Goal: Transaction & Acquisition: Book appointment/travel/reservation

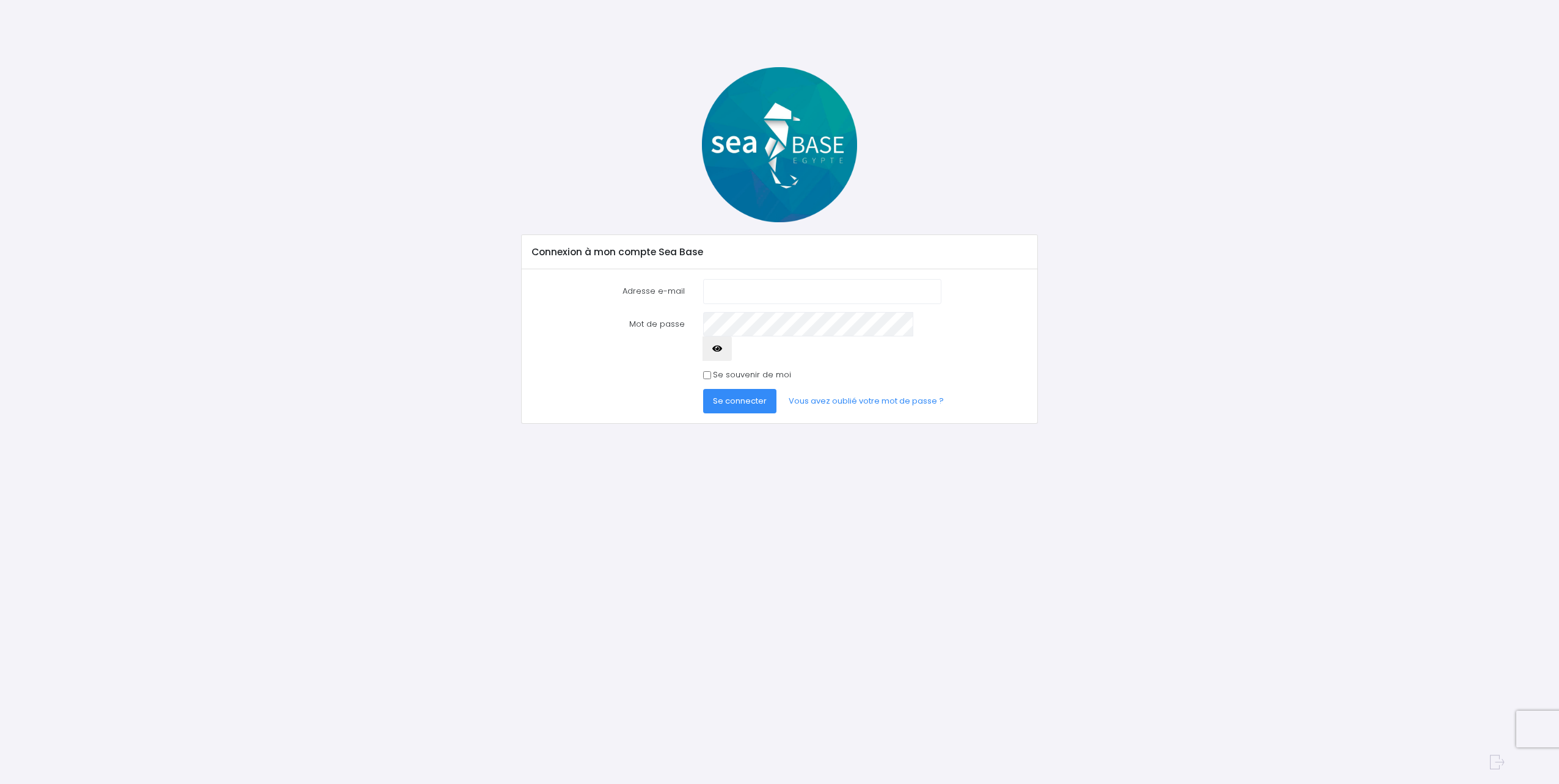
type input "mmarkusdulle@gmail.com"
click at [735, 395] on span "Se connecter" at bounding box center [740, 401] width 54 height 12
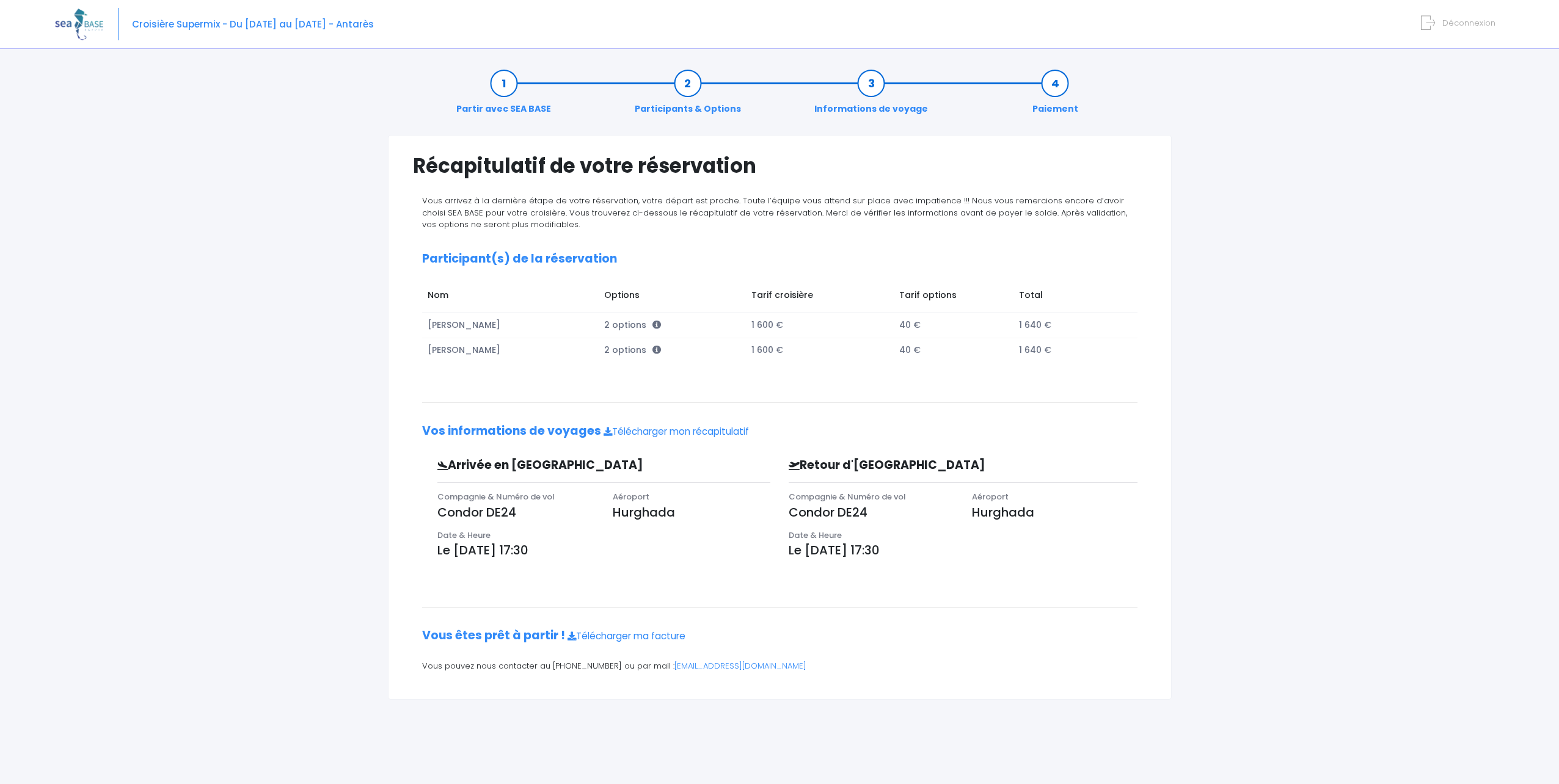
click at [694, 108] on link "Participants & Options" at bounding box center [688, 96] width 119 height 38
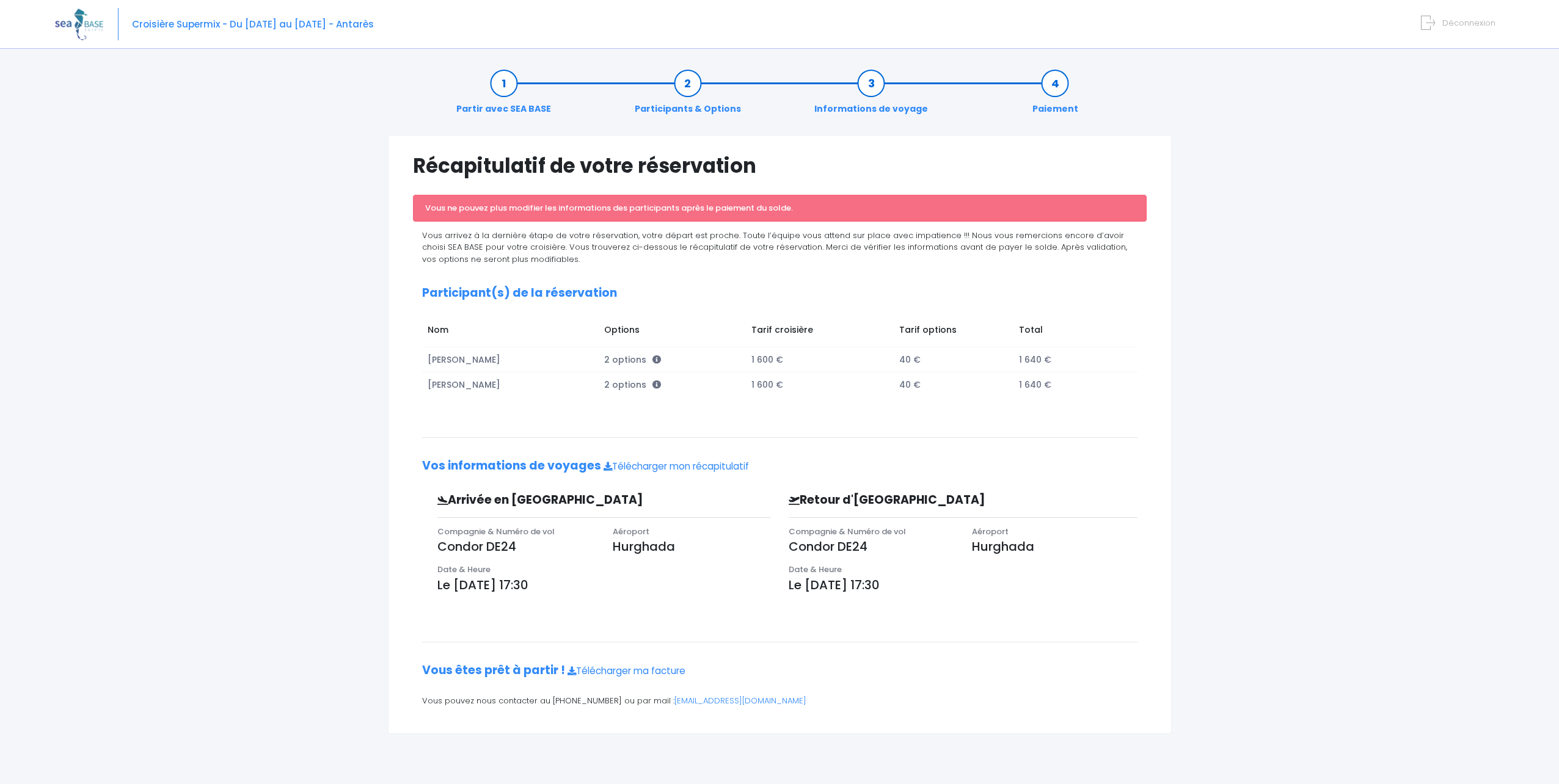
drag, startPoint x: 840, startPoint y: 171, endPoint x: 814, endPoint y: 165, distance: 26.7
click at [814, 165] on h1 "Récapitulatif de votre réservation" at bounding box center [780, 166] width 734 height 24
drag, startPoint x: 1437, startPoint y: 0, endPoint x: 1275, endPoint y: 463, distance: 490.5
click at [1275, 463] on div "Partir avec SEA BASE Participants & Options Informations de voyage Paiement Réc…" at bounding box center [779, 421] width 1450 height 728
click at [881, 108] on link "Informations de voyage" at bounding box center [870, 96] width 126 height 38
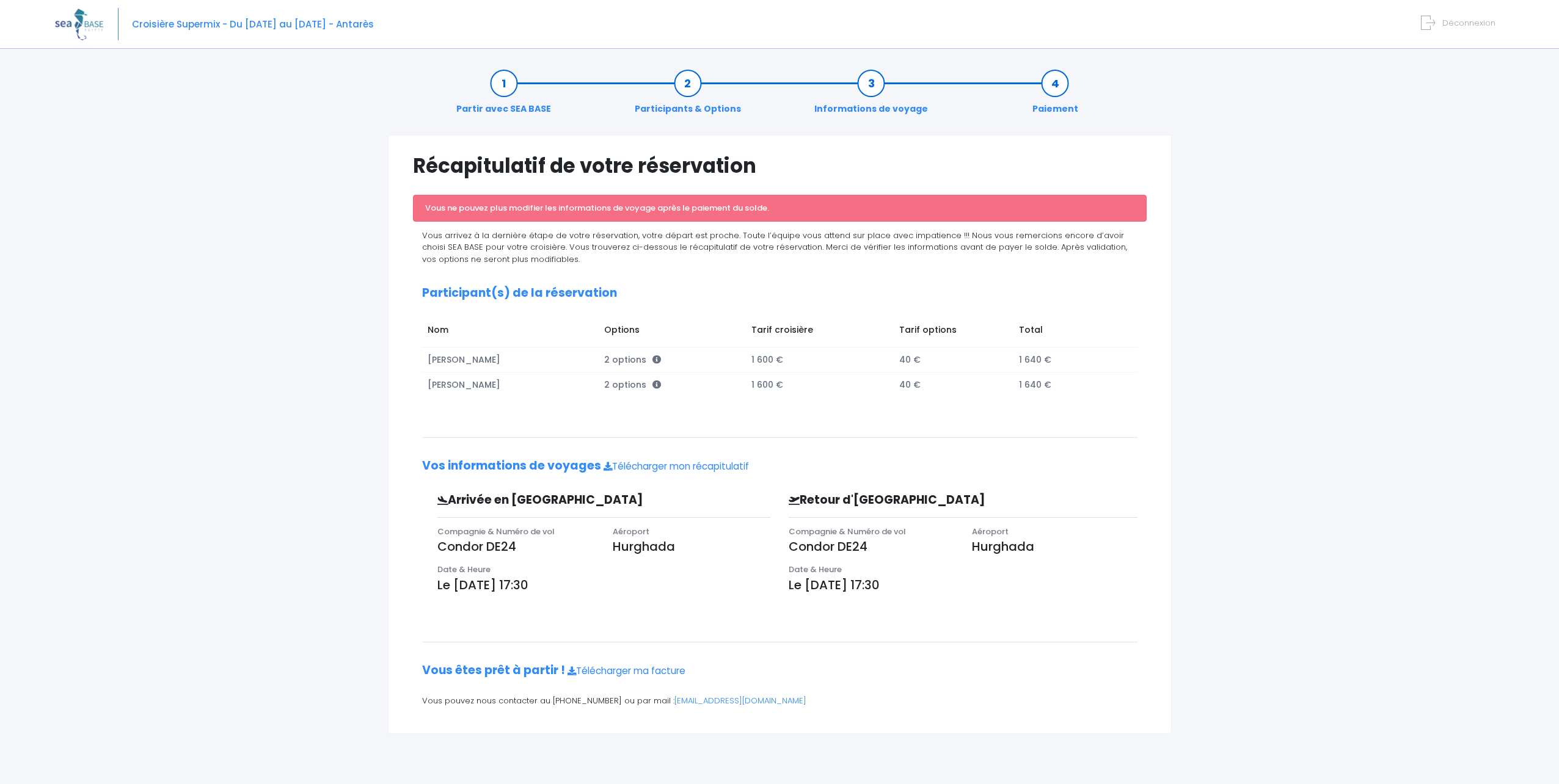
click at [1064, 113] on link "Paiement" at bounding box center [1056, 96] width 58 height 38
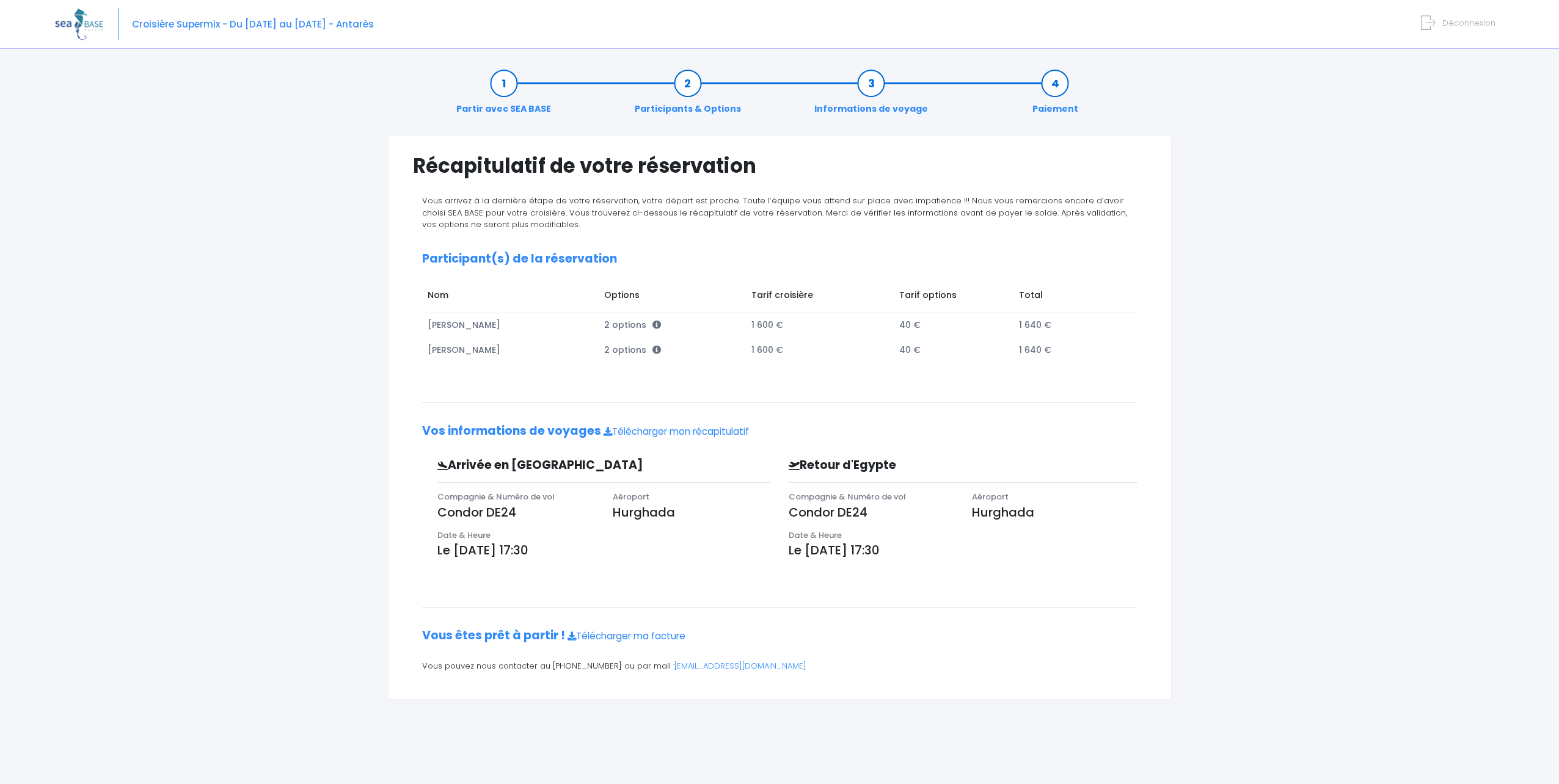
drag, startPoint x: 436, startPoint y: 550, endPoint x: 571, endPoint y: 553, distance: 135.0
click at [571, 553] on div "Date & Heure Le [DATE] 17:30" at bounding box center [604, 548] width 352 height 38
click at [826, 512] on p "Condor DE24" at bounding box center [870, 512] width 165 height 18
drag, startPoint x: 782, startPoint y: 549, endPoint x: 943, endPoint y: 558, distance: 161.3
click at [943, 558] on div "Date & Heure Le [DATE] 17:30" at bounding box center [964, 548] width 367 height 38
